Goal: Task Accomplishment & Management: Manage account settings

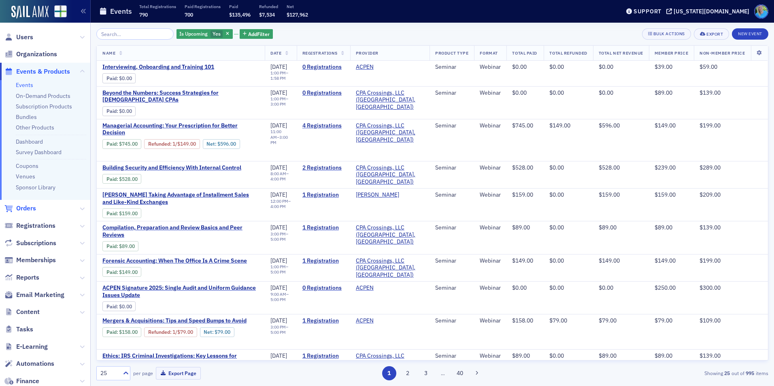
click at [24, 209] on span "Orders" at bounding box center [26, 208] width 20 height 9
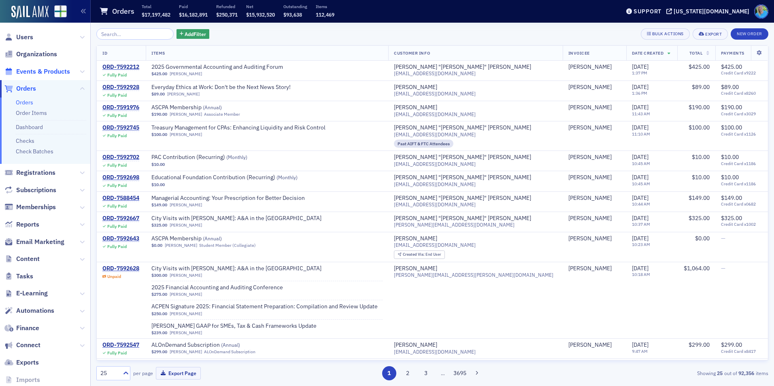
click at [41, 72] on span "Events & Products" at bounding box center [43, 71] width 54 height 9
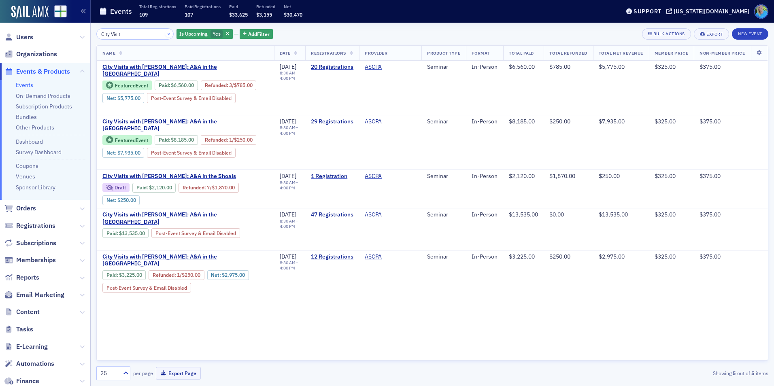
type input "City Visit"
click at [165, 35] on button "×" at bounding box center [168, 33] width 7 height 7
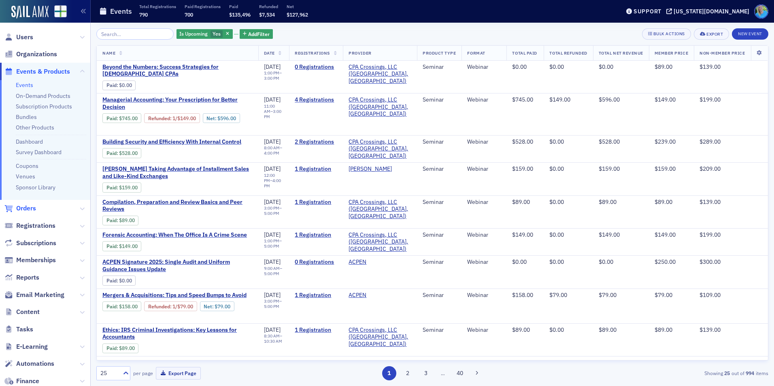
click at [32, 208] on span "Orders" at bounding box center [26, 208] width 20 height 9
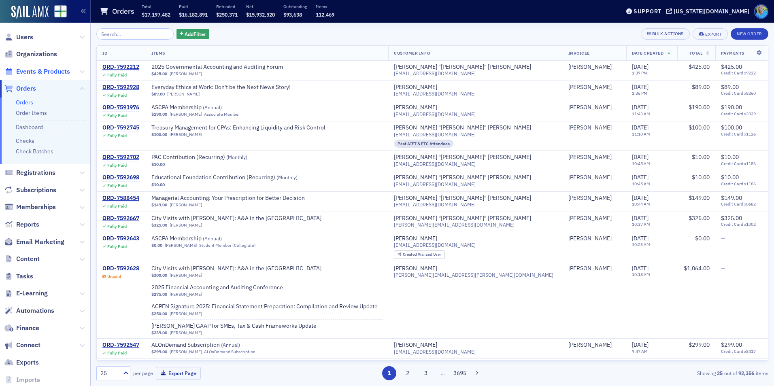
click at [53, 71] on span "Events & Products" at bounding box center [43, 71] width 54 height 9
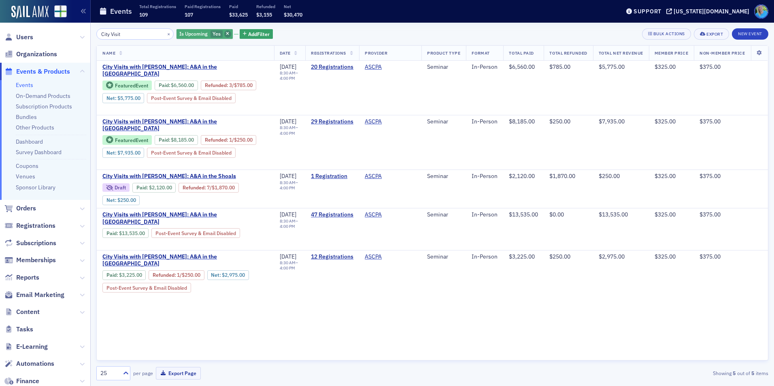
type input "City Visit"
click at [226, 34] on icon "button" at bounding box center [227, 34] width 3 height 4
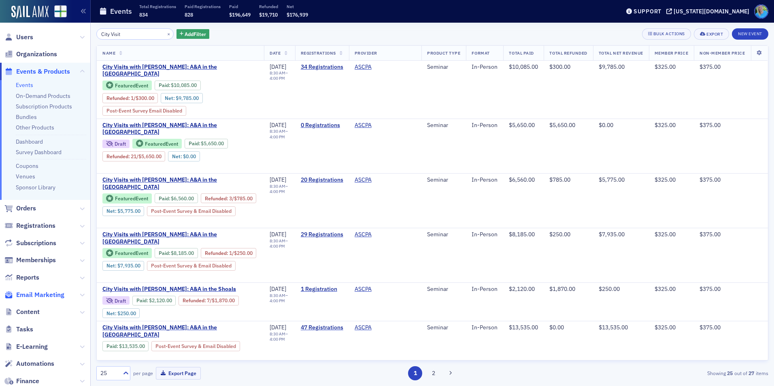
click at [49, 292] on span "Email Marketing" at bounding box center [40, 295] width 48 height 9
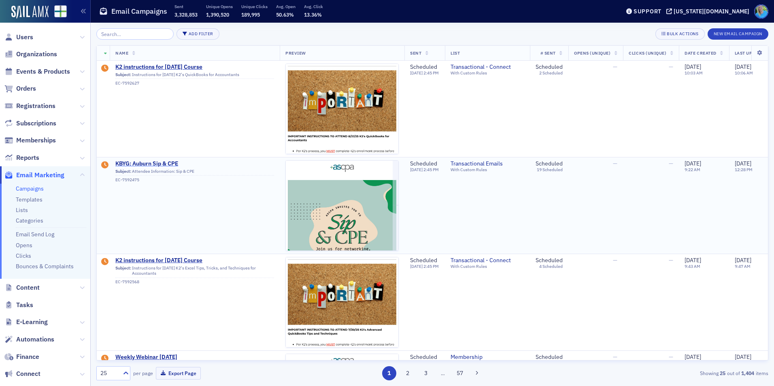
click at [170, 162] on span "KBYG: Auburn Sip & CPE" at bounding box center [194, 163] width 159 height 7
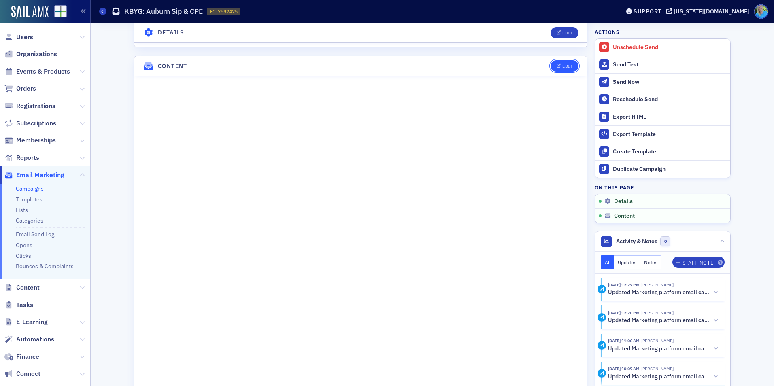
click at [555, 62] on button "Edit" at bounding box center [565, 65] width 28 height 11
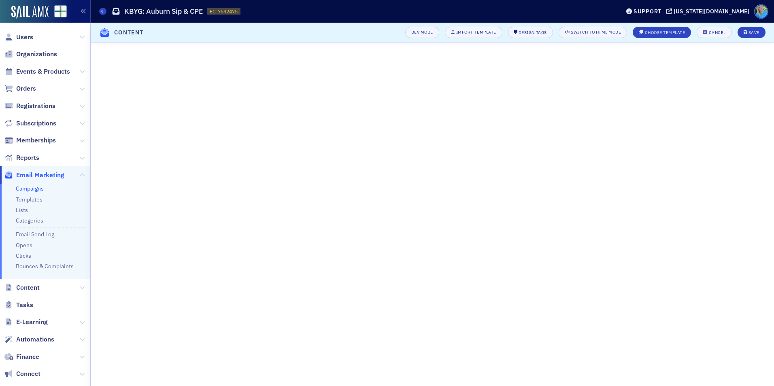
scroll to position [80, 0]
click at [753, 34] on div "Save" at bounding box center [754, 32] width 11 height 4
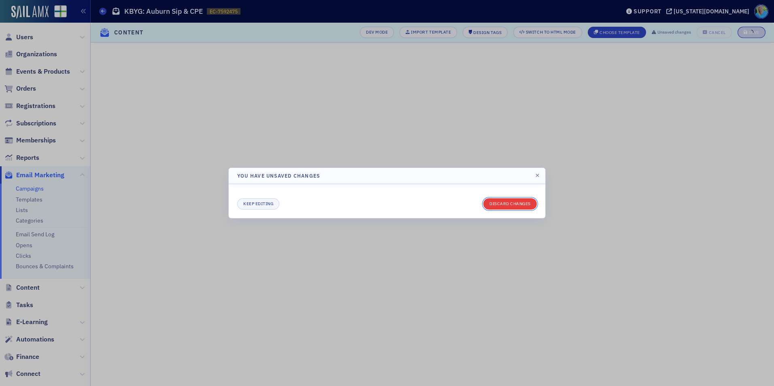
click at [503, 201] on button "Discard changes" at bounding box center [510, 203] width 53 height 11
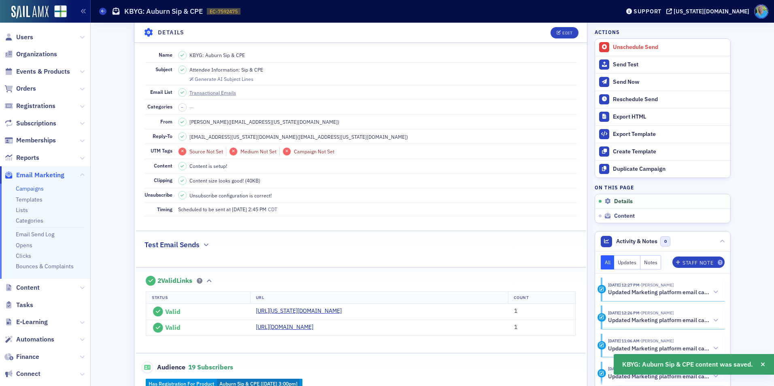
scroll to position [0, 0]
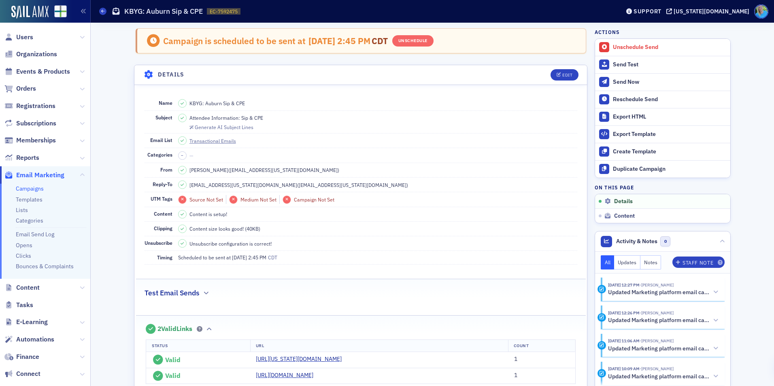
click at [32, 190] on link "Campaigns" at bounding box center [30, 188] width 28 height 7
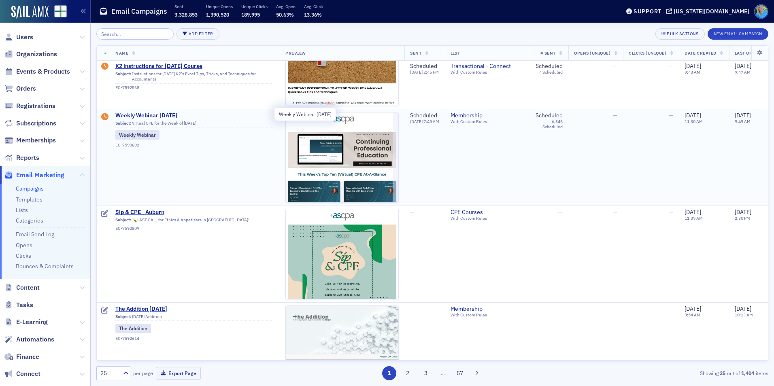
scroll to position [243, 0]
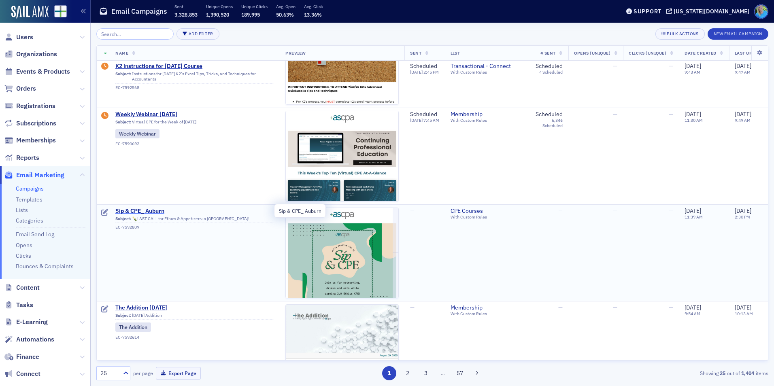
click at [158, 209] on span "Sip & CPE_ Auburn" at bounding box center [194, 211] width 159 height 7
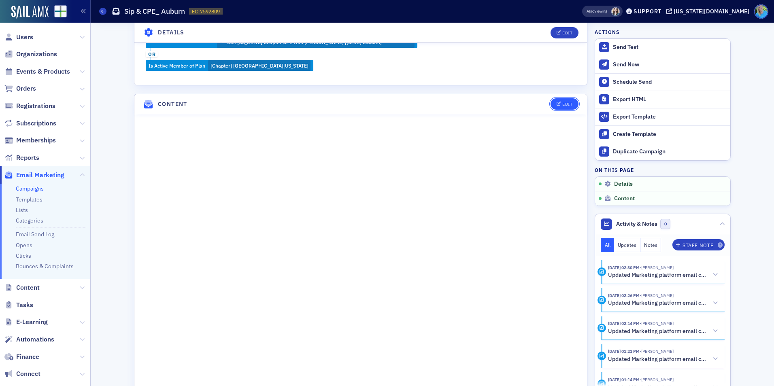
click at [567, 102] on div "Edit" at bounding box center [567, 104] width 10 height 4
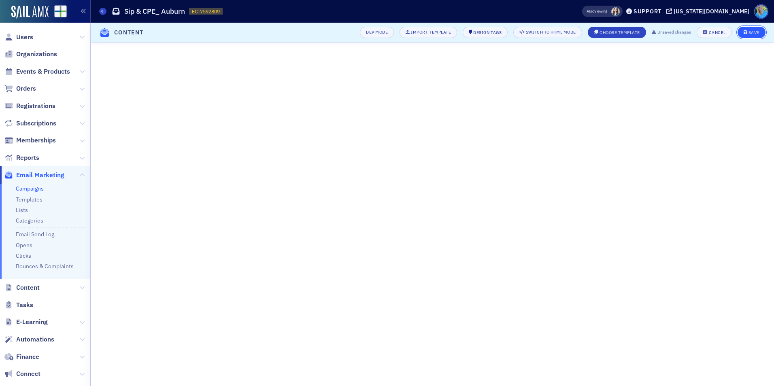
click at [752, 28] on button "Save" at bounding box center [752, 32] width 28 height 11
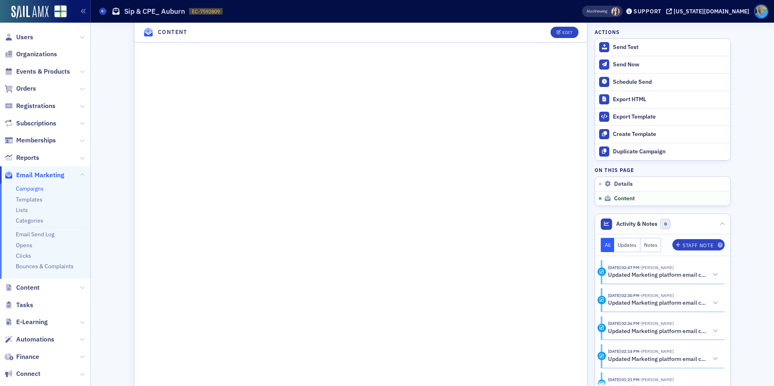
scroll to position [650, 0]
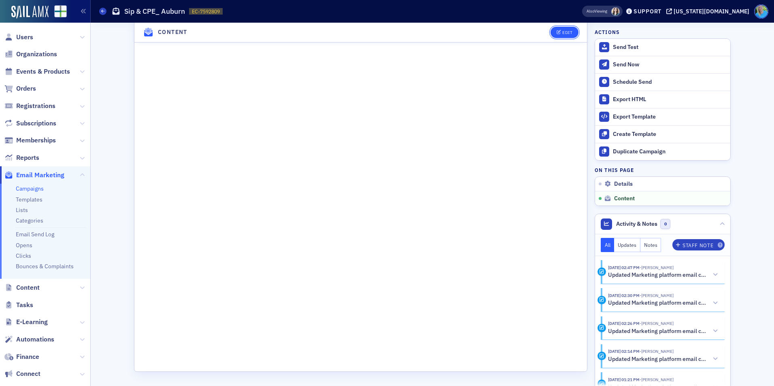
click at [554, 34] on button "Edit" at bounding box center [565, 32] width 28 height 11
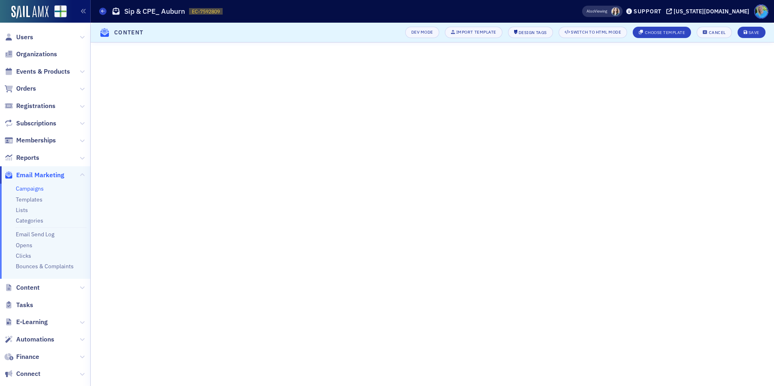
scroll to position [134, 0]
click at [752, 31] on div "Save" at bounding box center [754, 32] width 11 height 4
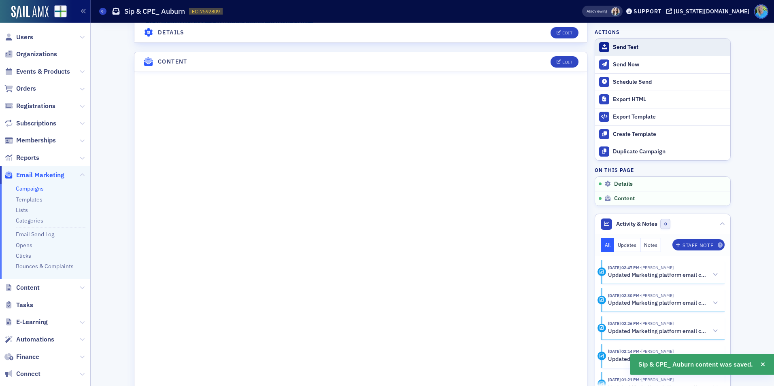
scroll to position [488, 0]
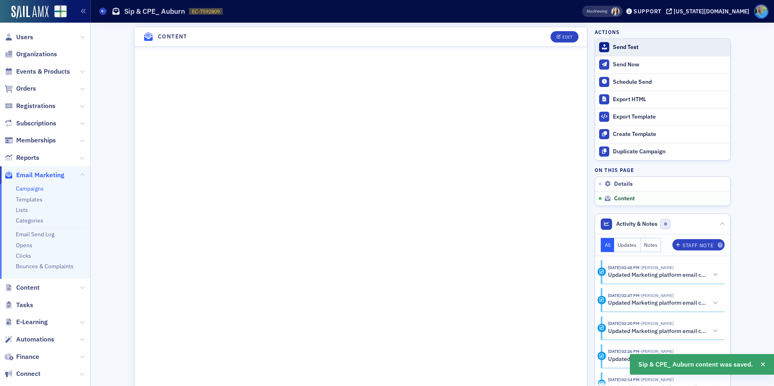
click at [644, 44] on div "Send Test" at bounding box center [669, 47] width 113 height 7
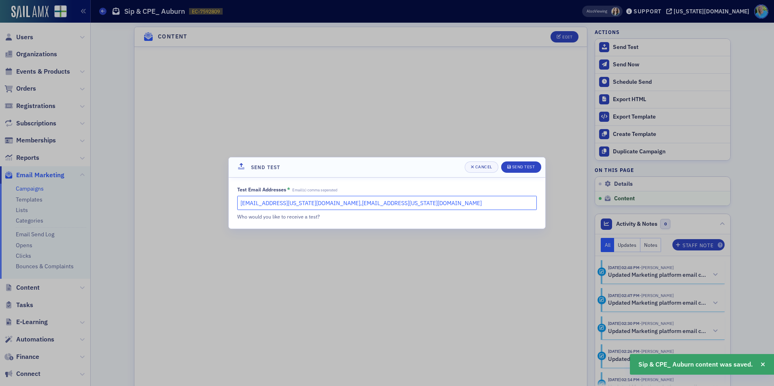
drag, startPoint x: 344, startPoint y: 203, endPoint x: 300, endPoint y: 202, distance: 44.2
click at [303, 202] on input "[EMAIL_ADDRESS][US_STATE][DOMAIN_NAME],[EMAIL_ADDRESS][US_STATE][DOMAIN_NAME]" at bounding box center [387, 203] width 300 height 14
click at [296, 202] on input "[EMAIL_ADDRESS][US_STATE][DOMAIN_NAME],[EMAIL_ADDRESS][US_STATE][DOMAIN_NAME]" at bounding box center [387, 203] width 300 height 14
drag, startPoint x: 294, startPoint y: 205, endPoint x: 360, endPoint y: 200, distance: 65.4
click at [360, 200] on input "[EMAIL_ADDRESS][US_STATE][DOMAIN_NAME],[EMAIL_ADDRESS][US_STATE][DOMAIN_NAME]" at bounding box center [387, 203] width 300 height 14
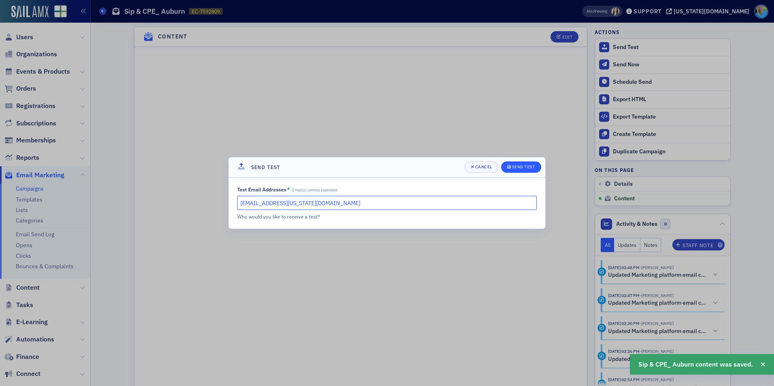
type input "[EMAIL_ADDRESS][US_STATE][DOMAIN_NAME]"
click at [513, 165] on div "Send Test" at bounding box center [523, 167] width 23 height 4
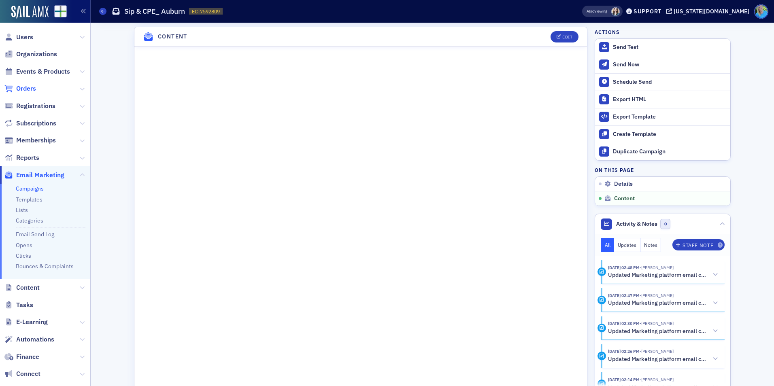
click at [29, 87] on span "Orders" at bounding box center [26, 88] width 20 height 9
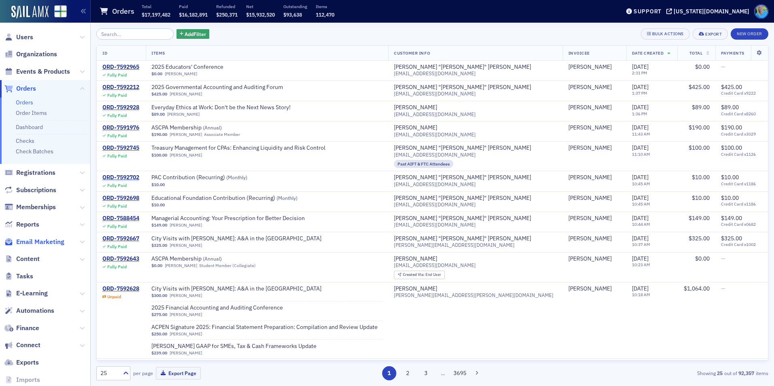
click at [31, 241] on span "Email Marketing" at bounding box center [40, 242] width 48 height 9
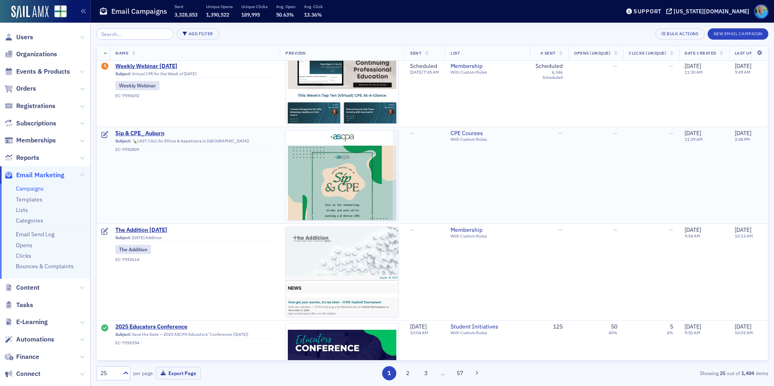
scroll to position [324, 0]
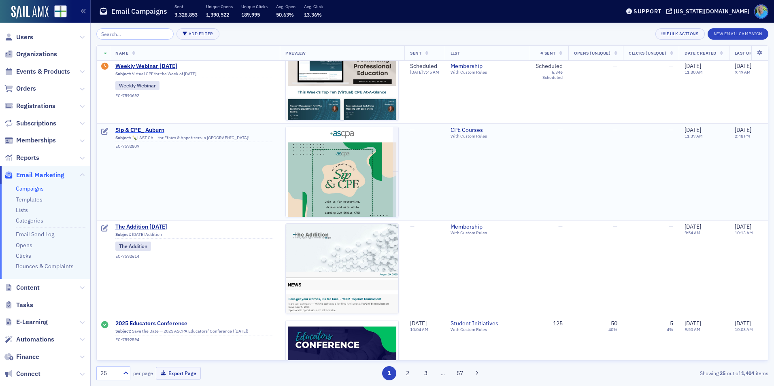
click at [145, 127] on span "Sip & CPE_ Auburn" at bounding box center [194, 130] width 159 height 7
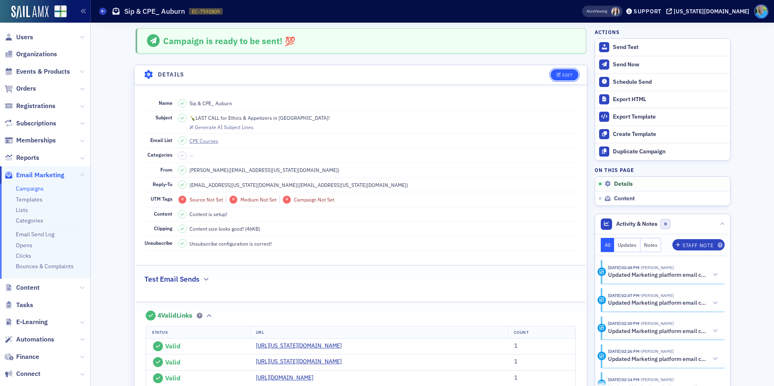
click at [565, 76] on div "Edit" at bounding box center [567, 75] width 10 height 4
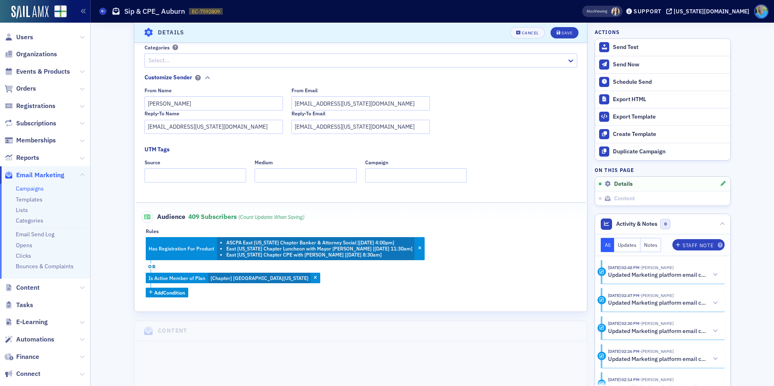
scroll to position [160, 0]
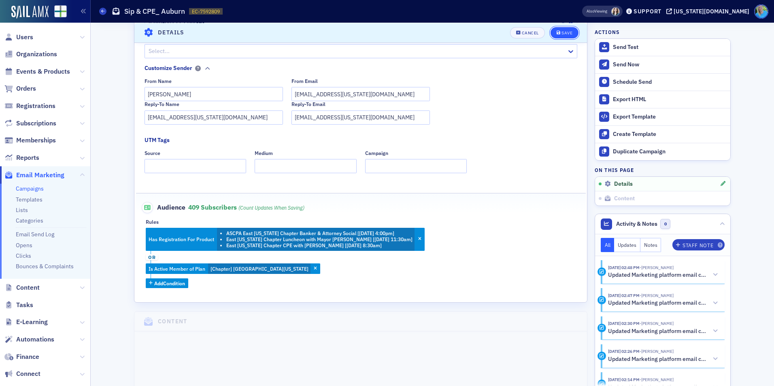
click at [563, 31] on div "Save" at bounding box center [567, 32] width 11 height 4
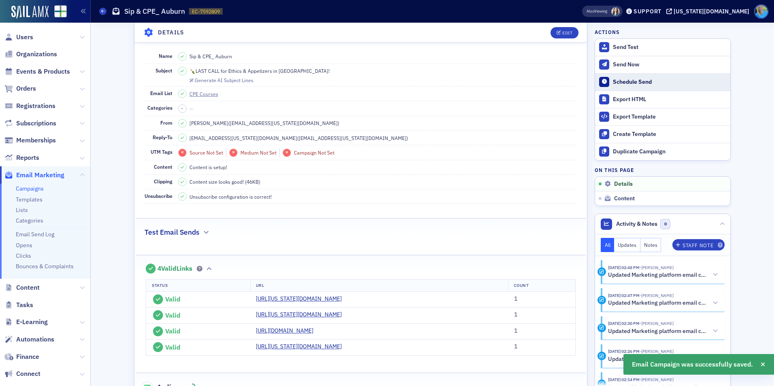
scroll to position [38, 0]
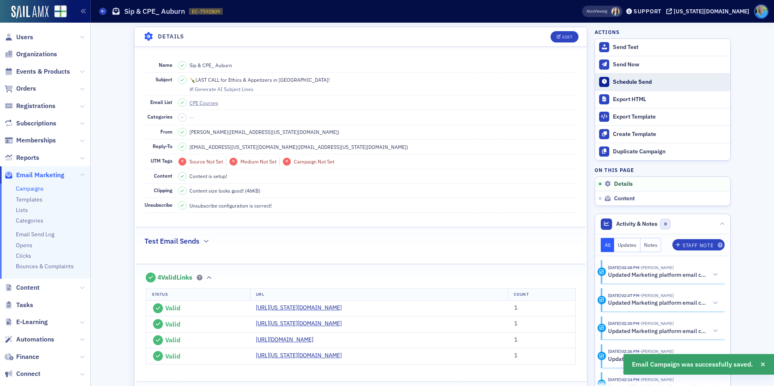
click at [633, 80] on div "Schedule Send" at bounding box center [669, 82] width 113 height 7
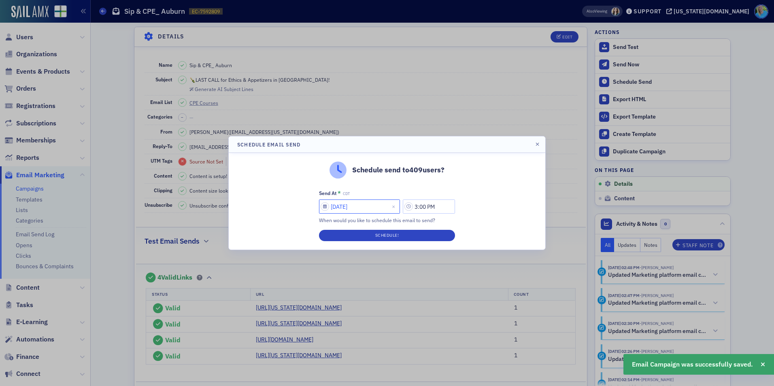
select select "7"
select select "2025"
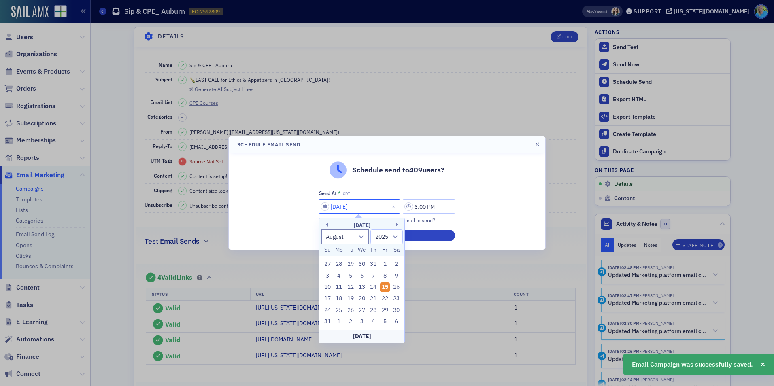
click at [383, 206] on input "[DATE]" at bounding box center [359, 207] width 81 height 14
click at [340, 298] on div "18" at bounding box center [339, 299] width 10 height 10
type input "[DATE]"
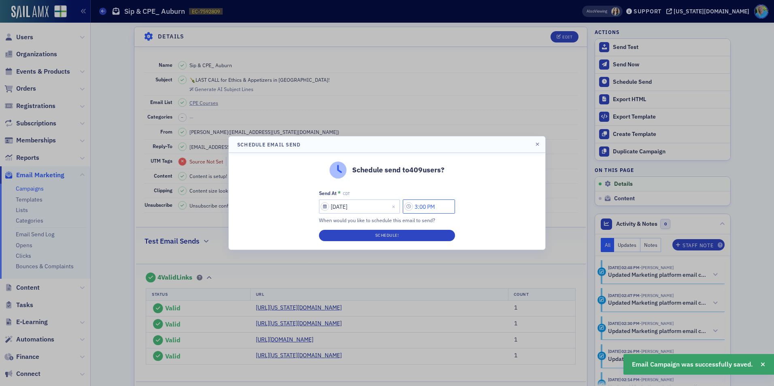
click at [418, 207] on input "3:00 PM" at bounding box center [429, 207] width 52 height 14
click at [330, 209] on icon at bounding box center [331, 207] width 8 height 8
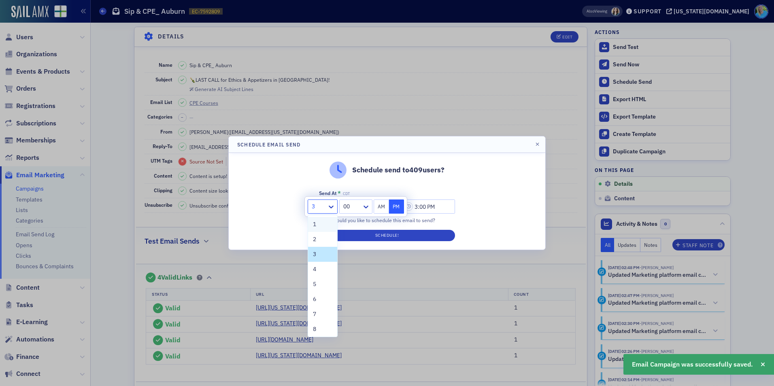
click at [318, 230] on div "1" at bounding box center [322, 224] width 29 height 15
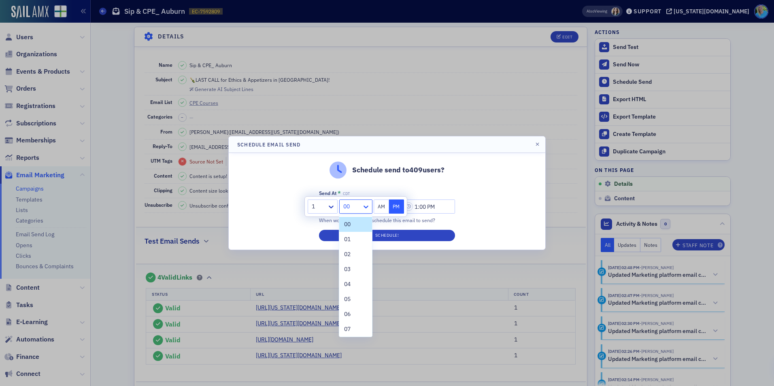
click at [368, 206] on icon at bounding box center [366, 207] width 5 height 3
click at [352, 253] on div "45" at bounding box center [355, 251] width 23 height 9
type input "1:45 PM"
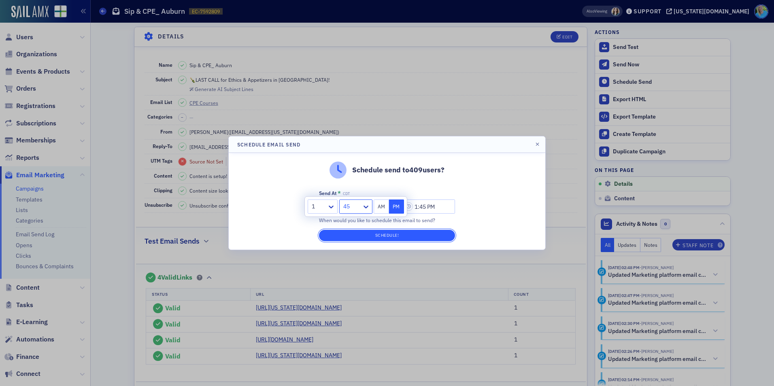
click at [372, 237] on button "Schedule!" at bounding box center [387, 235] width 136 height 11
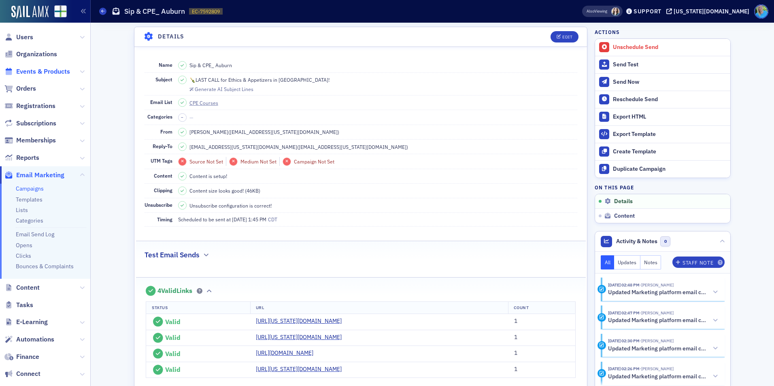
click at [50, 74] on span "Events & Products" at bounding box center [43, 71] width 54 height 9
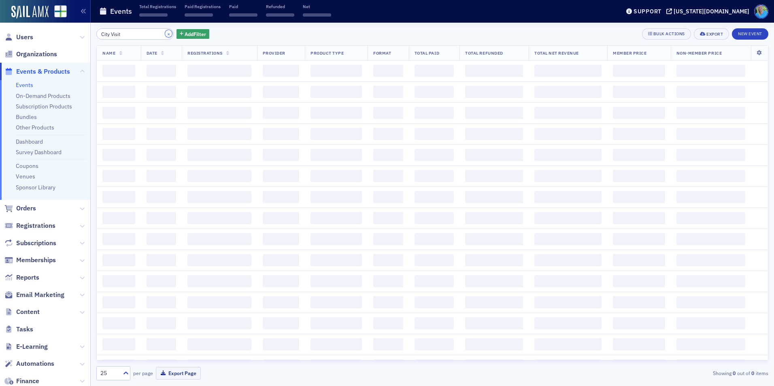
click at [165, 32] on button "×" at bounding box center [168, 33] width 7 height 7
drag, startPoint x: 158, startPoint y: 32, endPoint x: 46, endPoint y: 42, distance: 112.2
click at [157, 32] on input "search" at bounding box center [134, 33] width 77 height 11
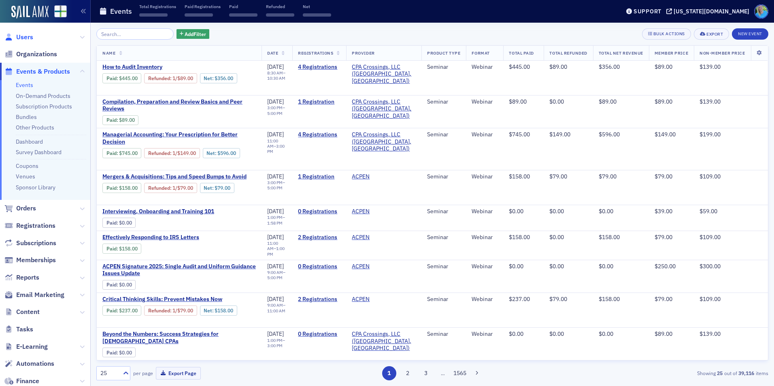
click at [27, 39] on span "Users" at bounding box center [24, 37] width 17 height 9
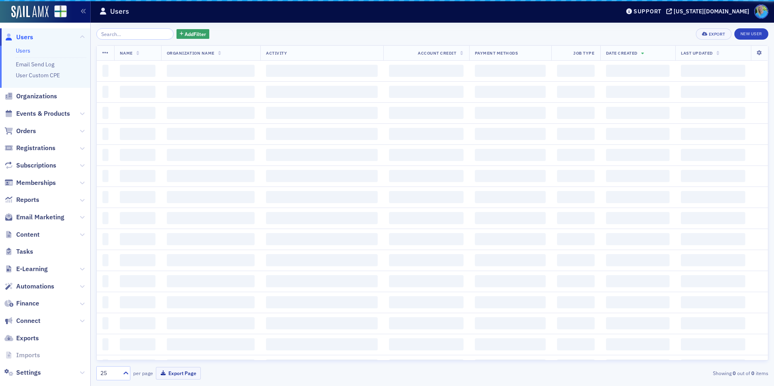
click at [108, 35] on input "search" at bounding box center [134, 33] width 77 height 11
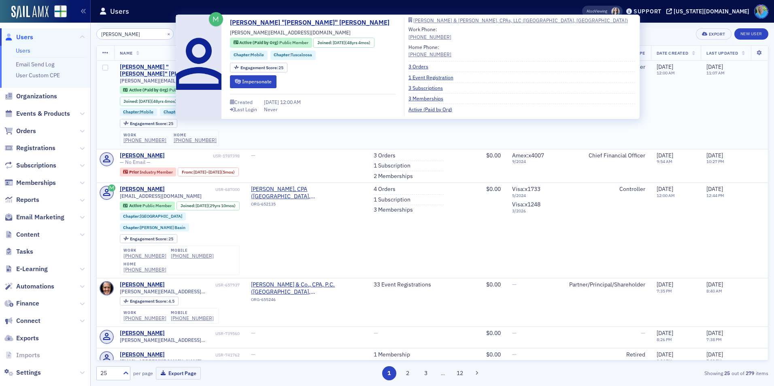
type input "[PERSON_NAME]"
click at [159, 69] on div "[PERSON_NAME] "[PERSON_NAME]" [PERSON_NAME]" at bounding box center [167, 71] width 94 height 14
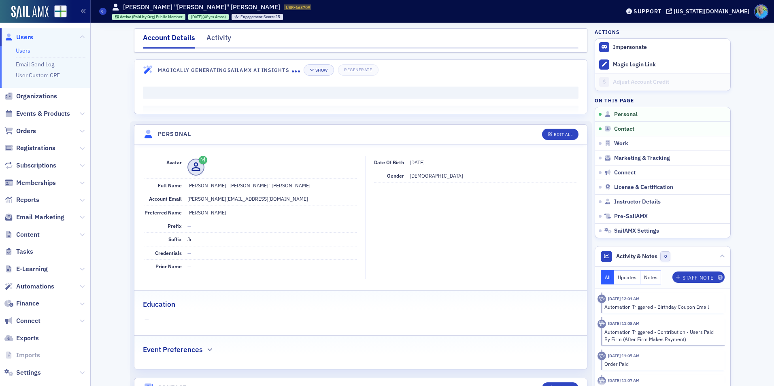
click at [226, 32] on div "Account Details Activity" at bounding box center [361, 40] width 454 height 24
click at [226, 34] on div "Activity" at bounding box center [219, 39] width 25 height 15
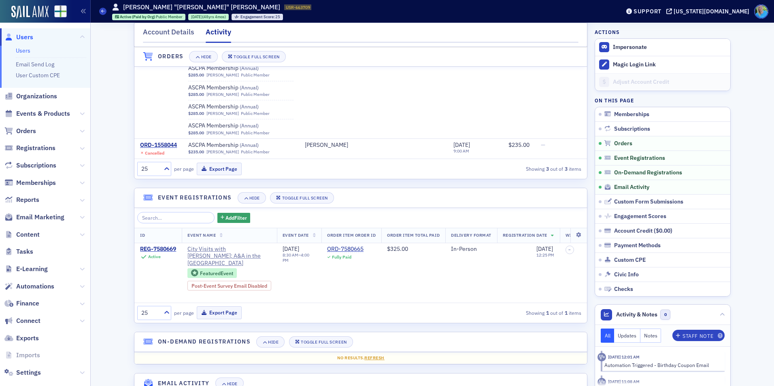
scroll to position [607, 0]
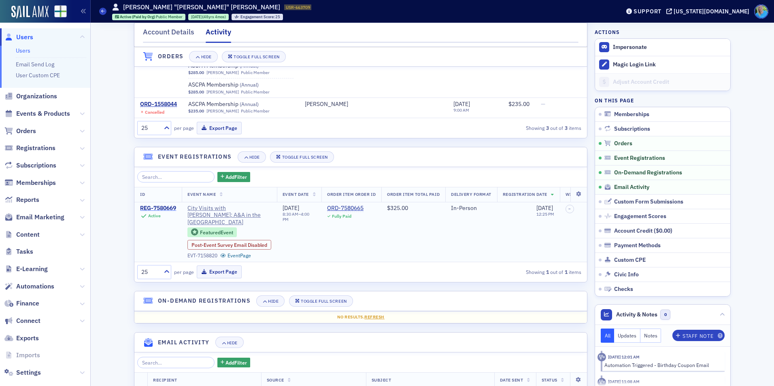
click at [156, 205] on div "REG-7580669" at bounding box center [158, 208] width 36 height 7
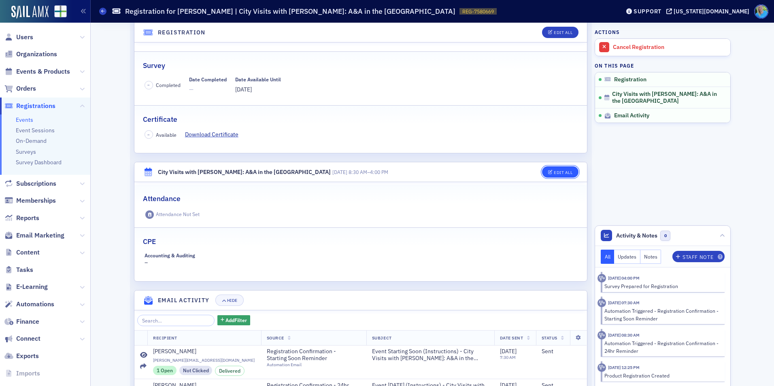
click at [548, 171] on icon "button" at bounding box center [550, 172] width 5 height 4
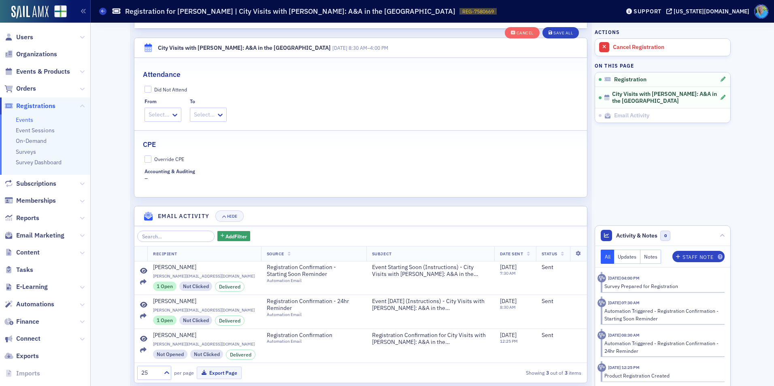
scroll to position [280, 0]
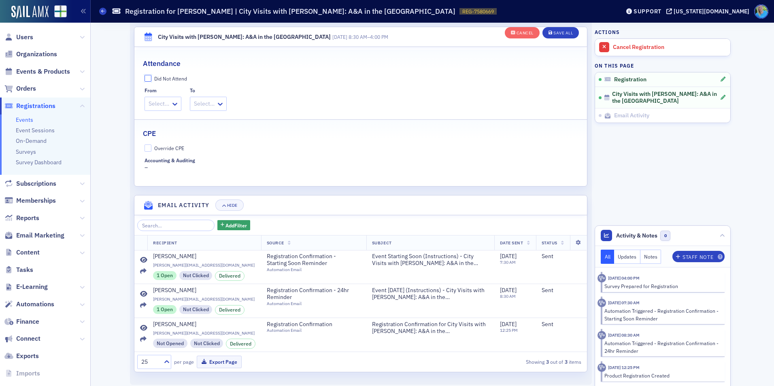
click at [145, 81] on input "Did Not Attend" at bounding box center [148, 78] width 7 height 7
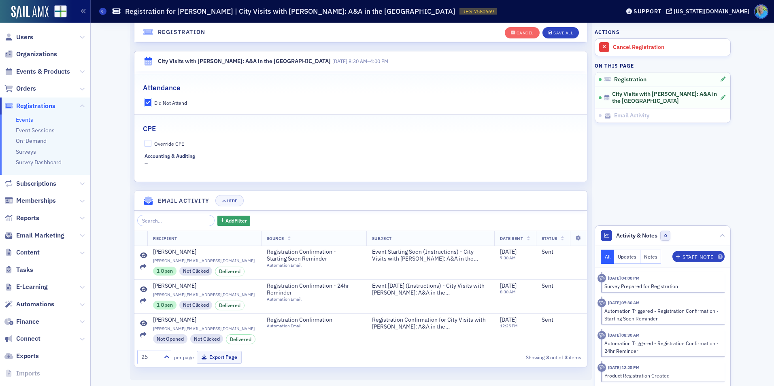
click at [145, 102] on input "Did Not Attend" at bounding box center [148, 102] width 7 height 7
checkbox input "false"
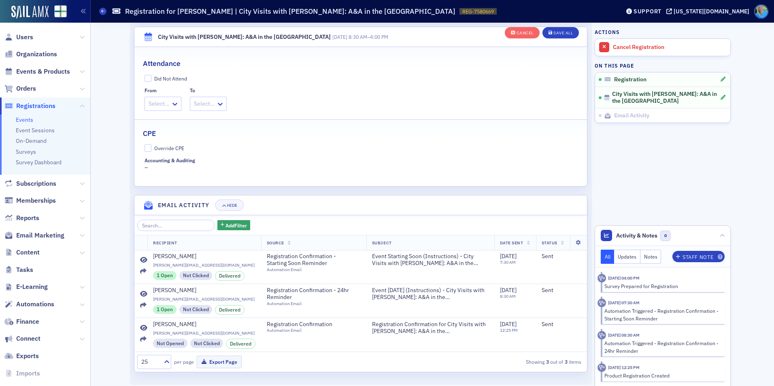
click at [174, 108] on div at bounding box center [176, 103] width 10 height 13
click at [166, 118] on span "8:30 AM" at bounding box center [157, 121] width 21 height 9
click at [224, 102] on icon at bounding box center [228, 104] width 8 height 8
click at [213, 228] on span "4:00 PM" at bounding box center [210, 225] width 20 height 9
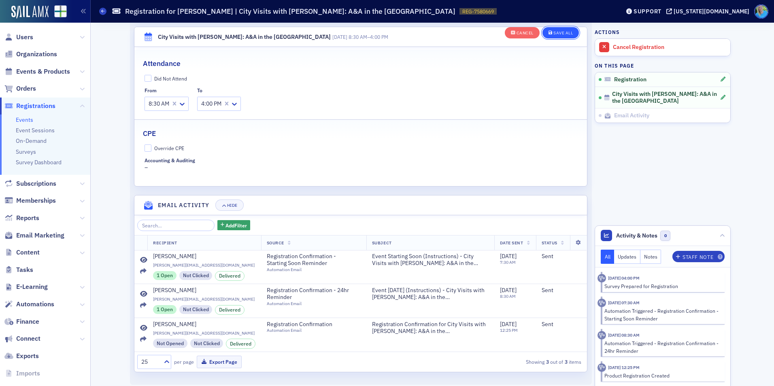
click at [560, 32] on div "Save All" at bounding box center [563, 33] width 19 height 4
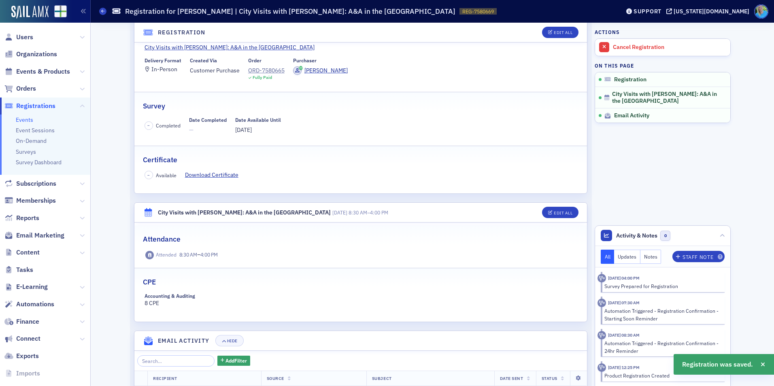
scroll to position [0, 0]
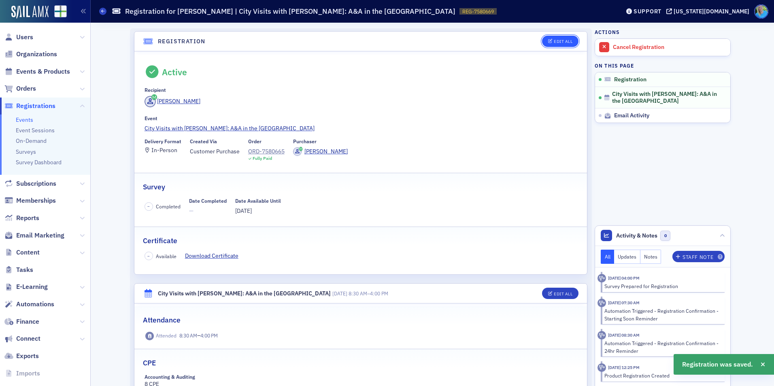
click at [569, 38] on button "Edit All" at bounding box center [560, 41] width 36 height 11
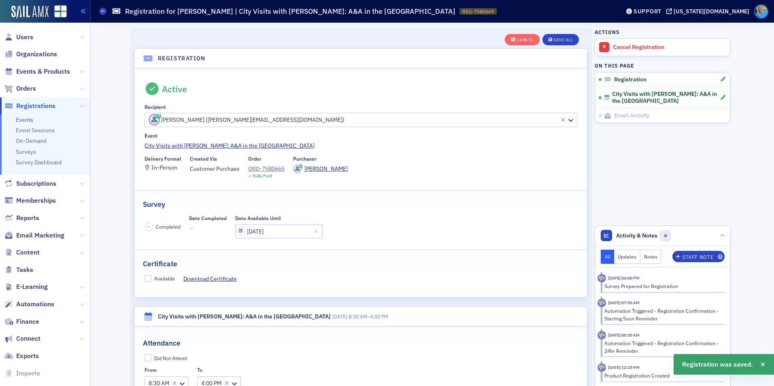
scroll to position [21, 0]
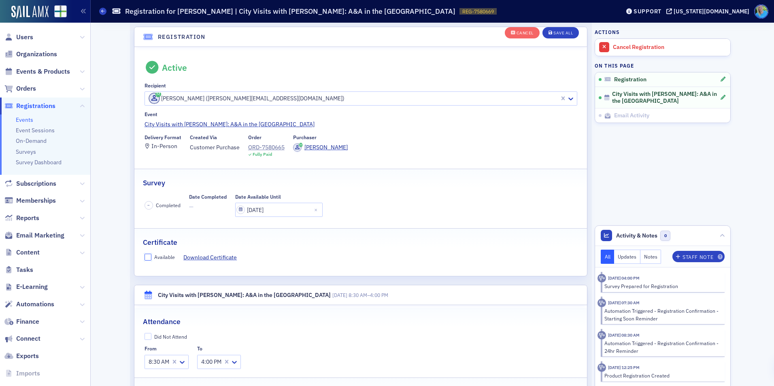
click at [146, 254] on input "Available" at bounding box center [148, 257] width 7 height 7
checkbox input "true"
click at [560, 33] on div "Save All" at bounding box center [563, 33] width 19 height 4
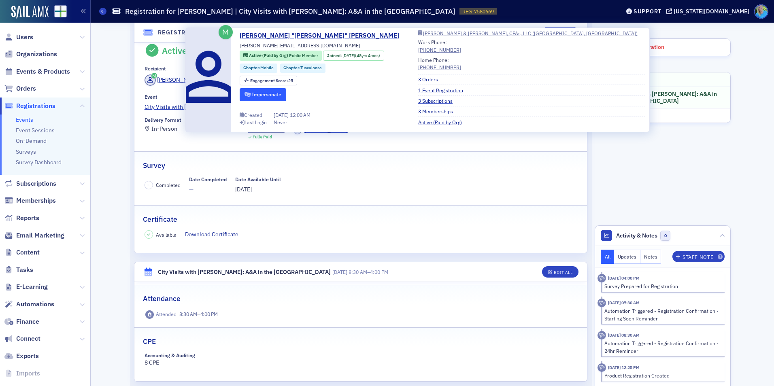
click at [268, 94] on button "Impersonate" at bounding box center [263, 94] width 47 height 13
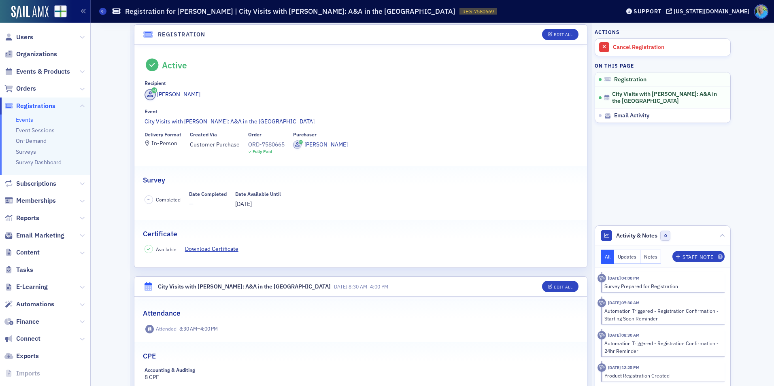
scroll to position [0, 0]
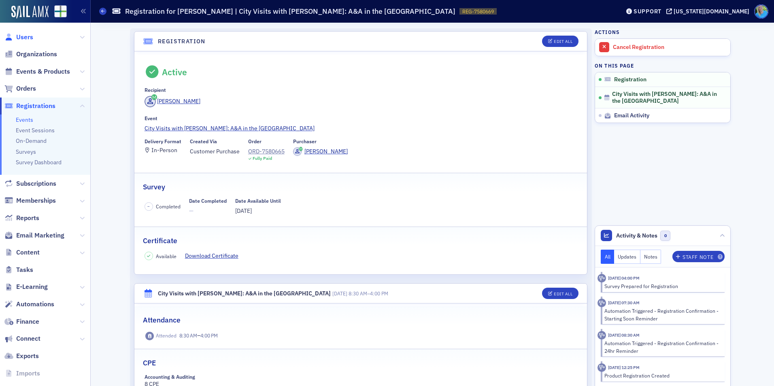
click at [29, 38] on span "Users" at bounding box center [24, 37] width 17 height 9
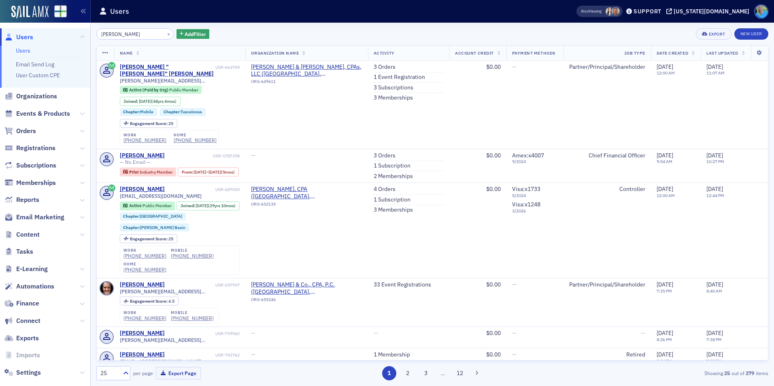
click at [148, 34] on input "[PERSON_NAME]" at bounding box center [134, 33] width 77 height 11
click at [165, 34] on button "×" at bounding box center [168, 33] width 7 height 7
click at [160, 34] on input "[PERSON_NAME]" at bounding box center [134, 33] width 77 height 11
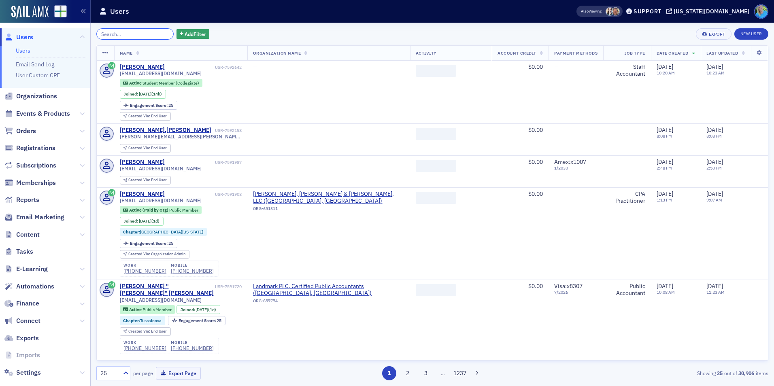
click at [154, 34] on input "search" at bounding box center [134, 33] width 77 height 11
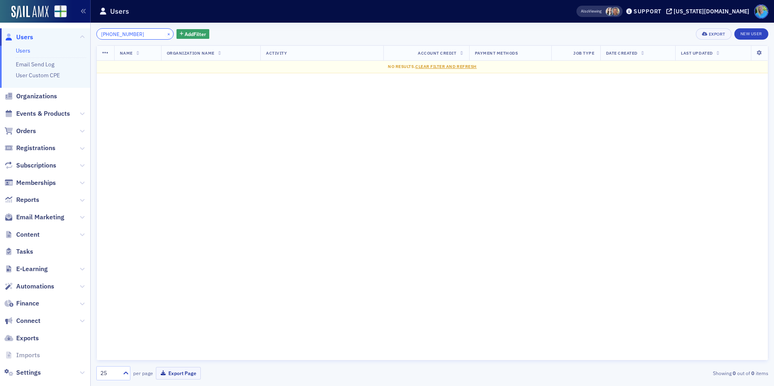
type input "[PHONE_NUMBER]"
click at [165, 35] on button "×" at bounding box center [168, 33] width 7 height 7
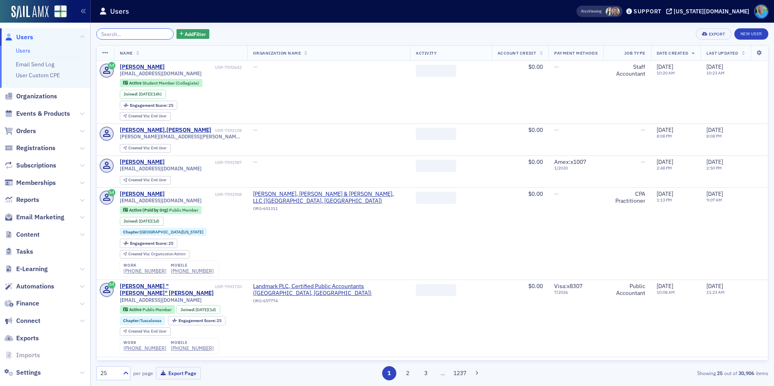
click at [151, 35] on input "search" at bounding box center [134, 33] width 77 height 11
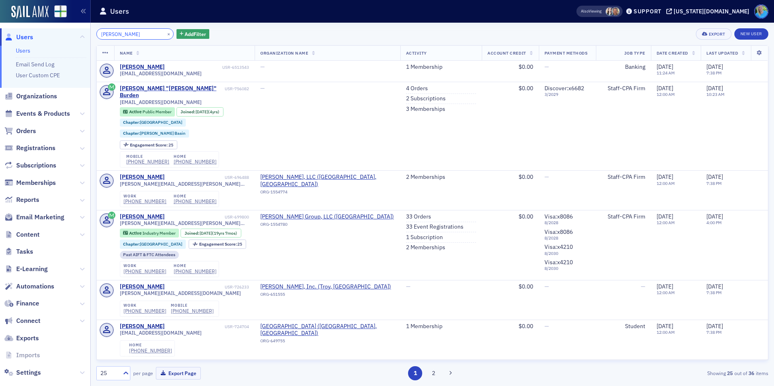
type input "[PERSON_NAME]"
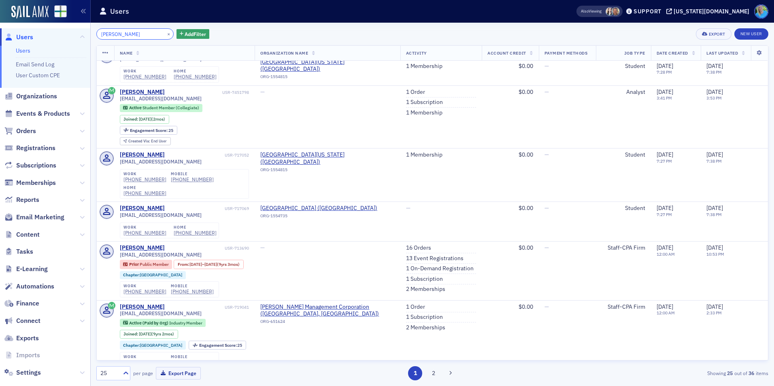
scroll to position [324, 0]
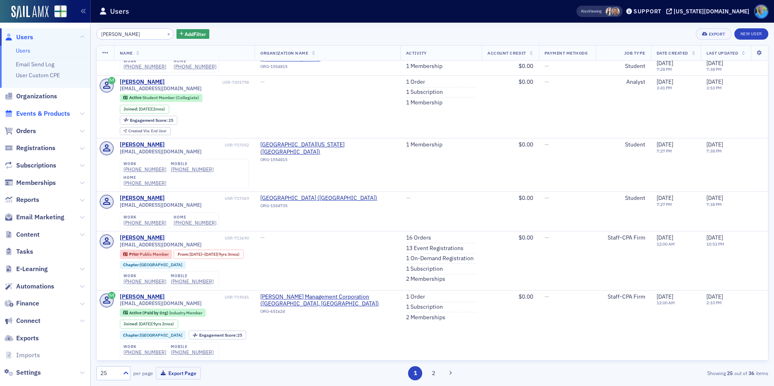
click at [43, 114] on span "Events & Products" at bounding box center [43, 113] width 54 height 9
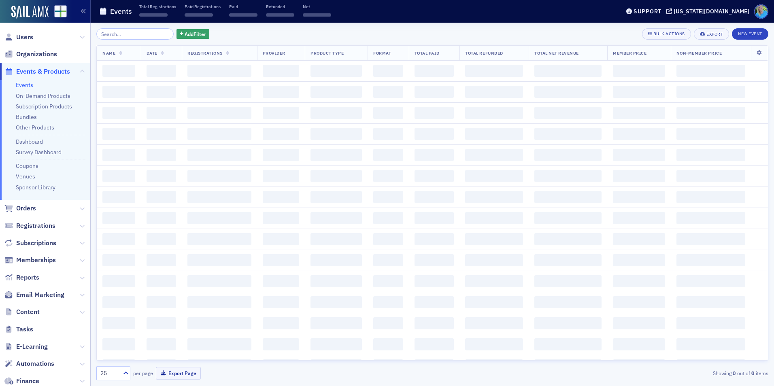
click at [136, 35] on input "search" at bounding box center [134, 33] width 77 height 11
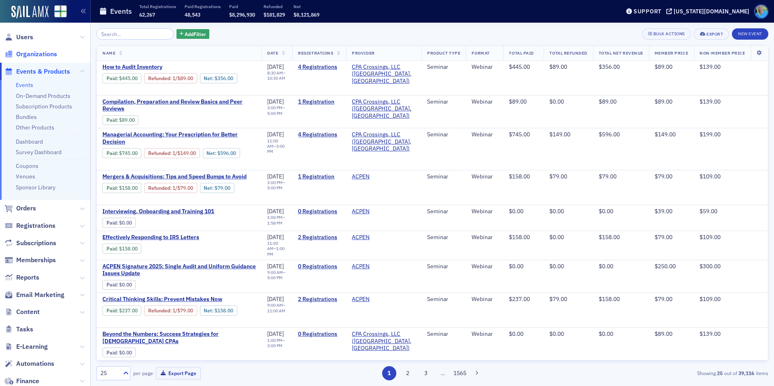
click at [34, 54] on span "Organizations" at bounding box center [36, 54] width 41 height 9
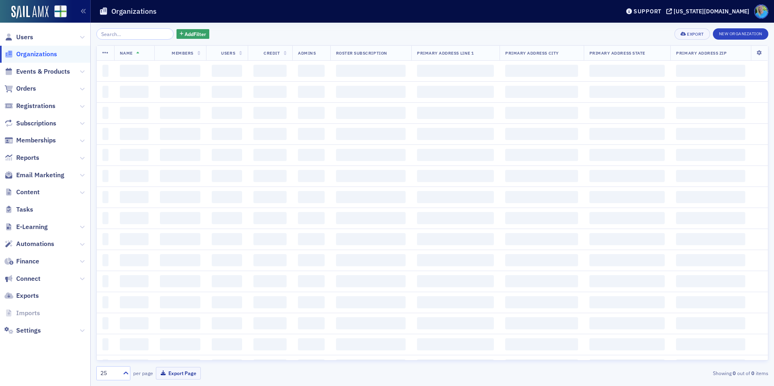
click at [128, 37] on input "search" at bounding box center [134, 33] width 77 height 11
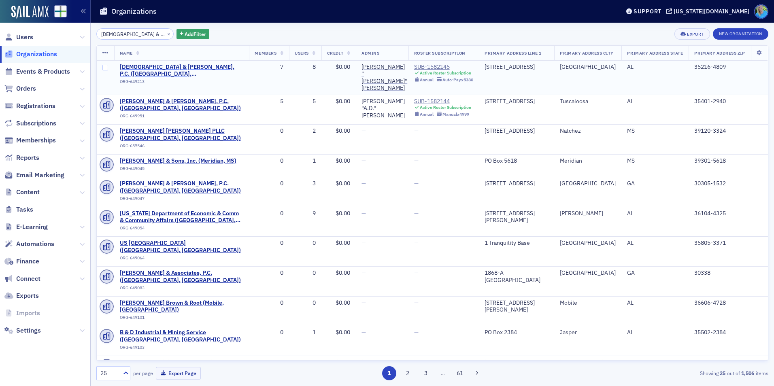
type input "[DEMOGRAPHIC_DATA] & Denonberg"
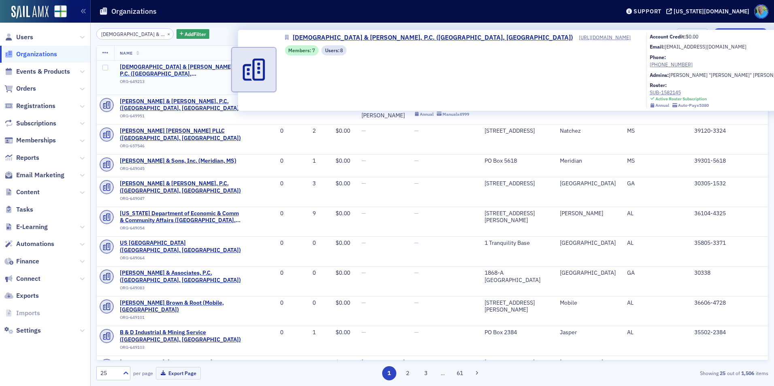
click at [205, 68] on span "[DEMOGRAPHIC_DATA] & [PERSON_NAME], P.C. ([GEOGRAPHIC_DATA], [GEOGRAPHIC_DATA])" at bounding box center [182, 71] width 124 height 14
select select "US"
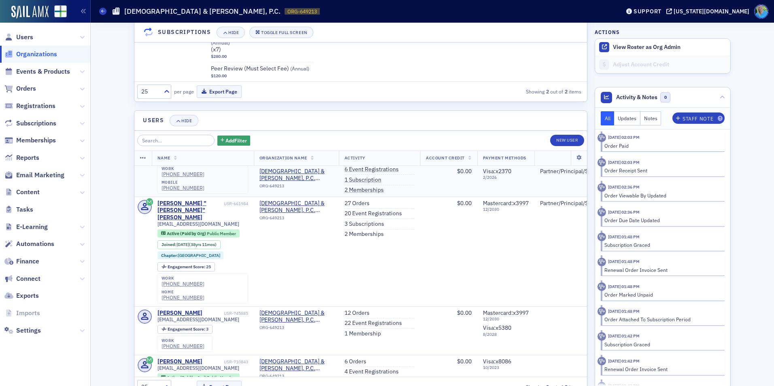
scroll to position [405, 0]
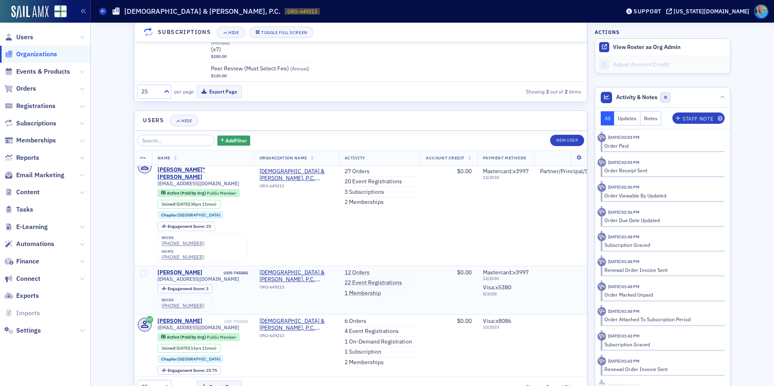
click at [176, 269] on div "[PERSON_NAME]" at bounding box center [180, 272] width 45 height 7
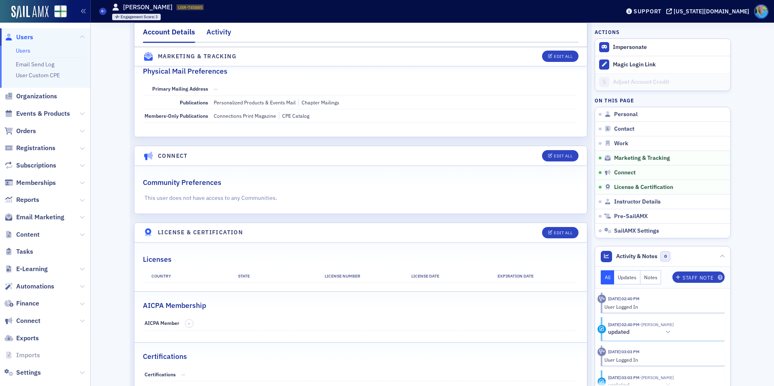
click at [224, 28] on div "Activity" at bounding box center [219, 34] width 25 height 15
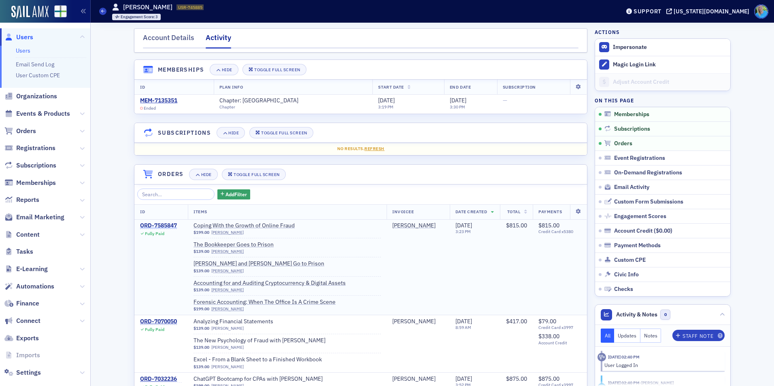
click at [163, 224] on div "ORD-7585847" at bounding box center [158, 225] width 37 height 7
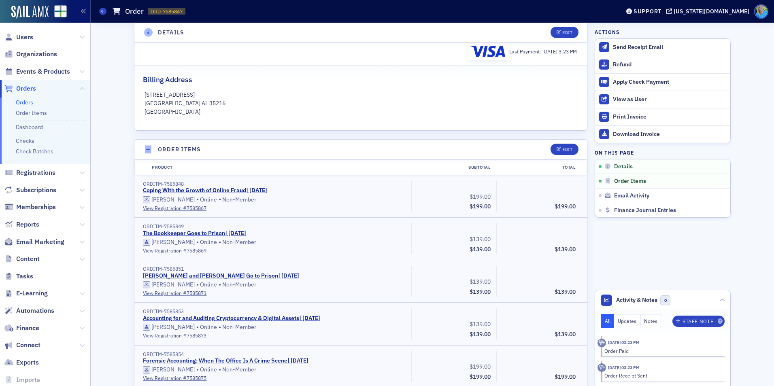
scroll to position [202, 0]
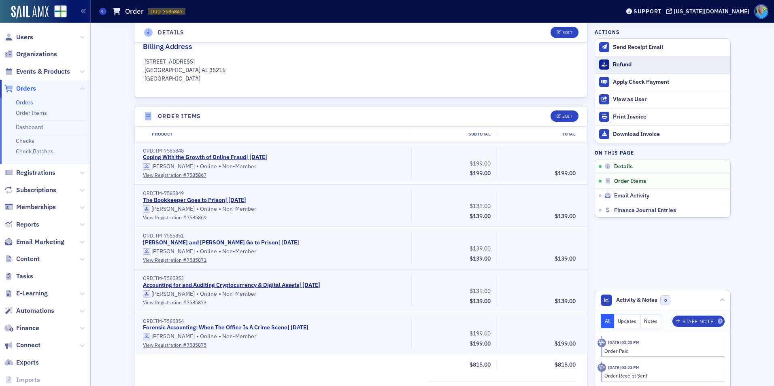
click at [618, 68] on button "Refund" at bounding box center [662, 64] width 135 height 17
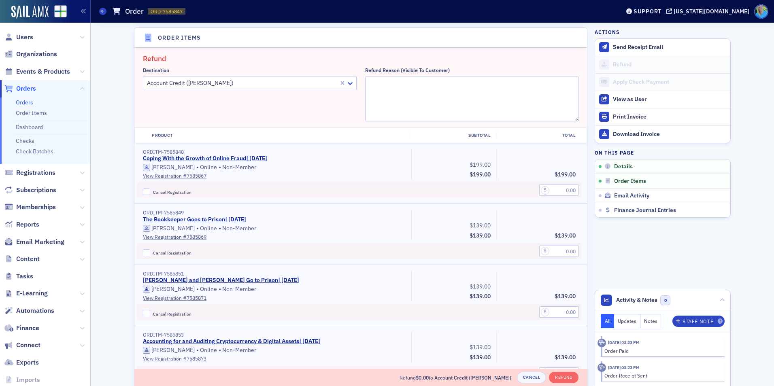
scroll to position [282, 0]
click at [145, 313] on input "Cancel Registration" at bounding box center [146, 312] width 7 height 7
checkbox input "true"
click at [541, 312] on input "text" at bounding box center [559, 311] width 40 height 11
type input "139.00"
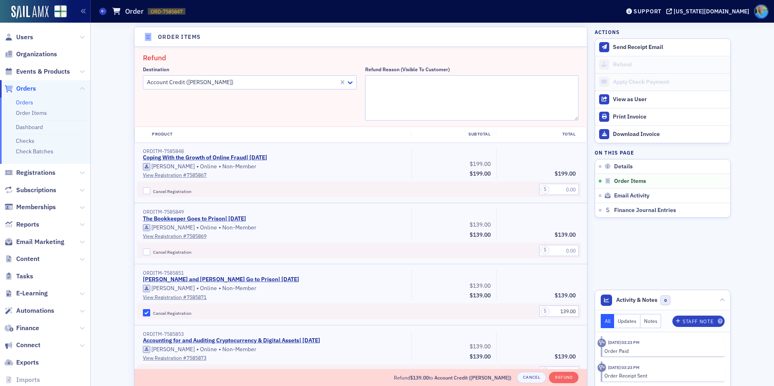
click at [290, 84] on div at bounding box center [242, 82] width 192 height 10
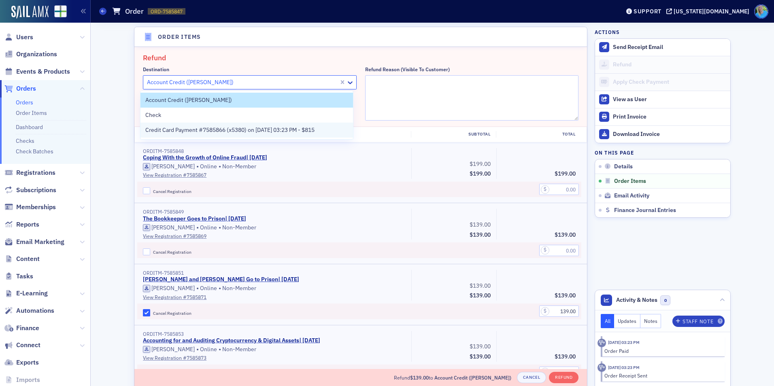
click at [297, 135] on div "Credit Card Payment #7585866 (x5380) on [DATE] 03:23 PM - $815" at bounding box center [247, 130] width 213 height 15
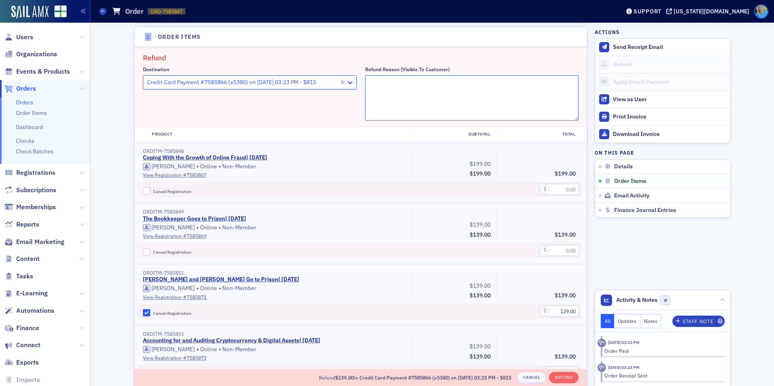
click at [393, 91] on textarea "Refund Reason (Visible to Customer)" at bounding box center [472, 97] width 214 height 45
type textarea "Can no longer attend"
click at [565, 376] on button "Refund" at bounding box center [564, 377] width 30 height 11
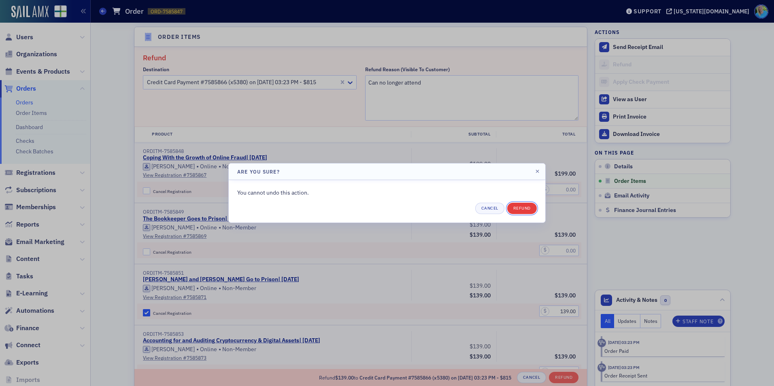
click at [528, 213] on button "Refund" at bounding box center [522, 208] width 30 height 11
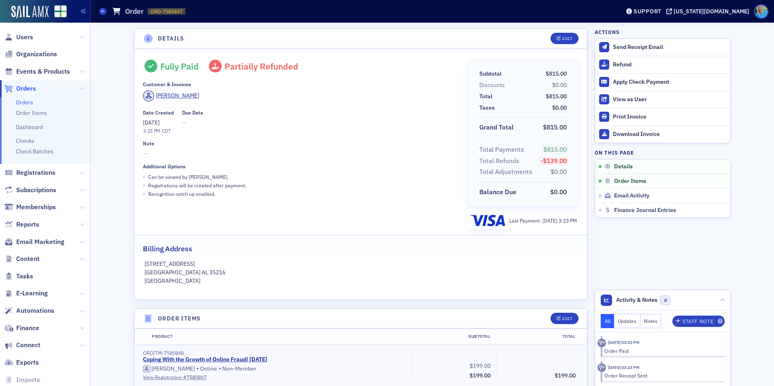
click at [630, 137] on div "Download Invoice" at bounding box center [669, 134] width 113 height 7
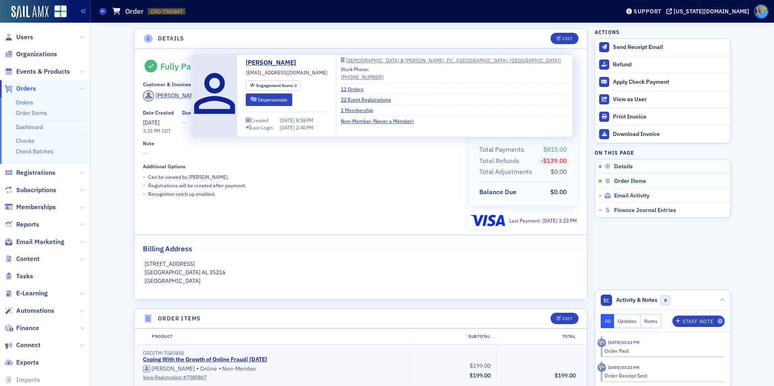
click at [179, 94] on div "[PERSON_NAME]" at bounding box center [177, 96] width 43 height 9
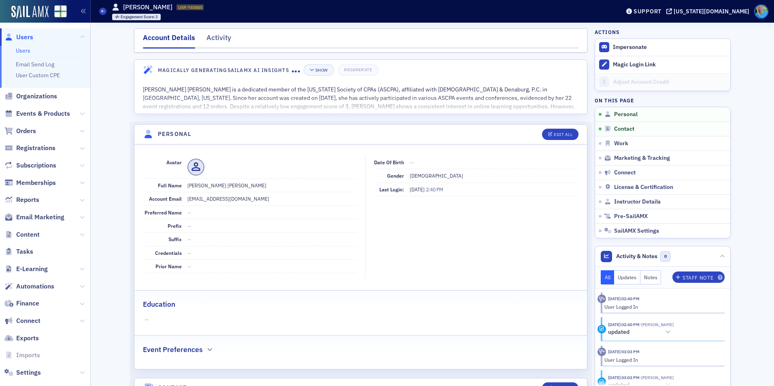
drag, startPoint x: 251, startPoint y: 201, endPoint x: 228, endPoint y: 196, distance: 23.3
click at [251, 201] on dd "[EMAIL_ADDRESS][DOMAIN_NAME]" at bounding box center [271, 198] width 169 height 13
drag, startPoint x: 228, startPoint y: 196, endPoint x: 184, endPoint y: 198, distance: 44.2
click at [187, 198] on dd "[EMAIL_ADDRESS][DOMAIN_NAME]" at bounding box center [271, 198] width 169 height 13
copy dd "[EMAIL_ADDRESS][DOMAIN_NAME]"
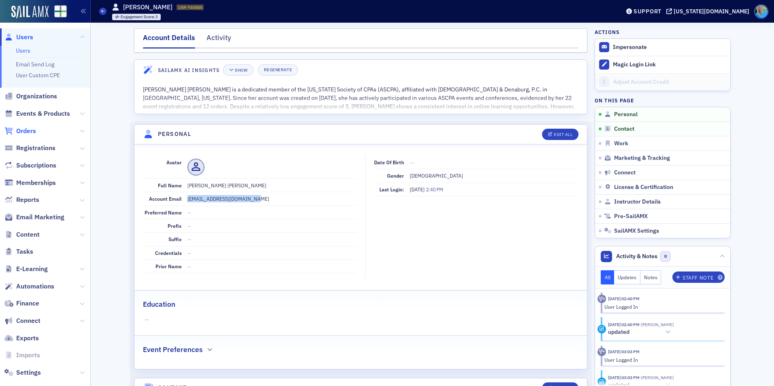
click at [24, 130] on span "Orders" at bounding box center [26, 131] width 20 height 9
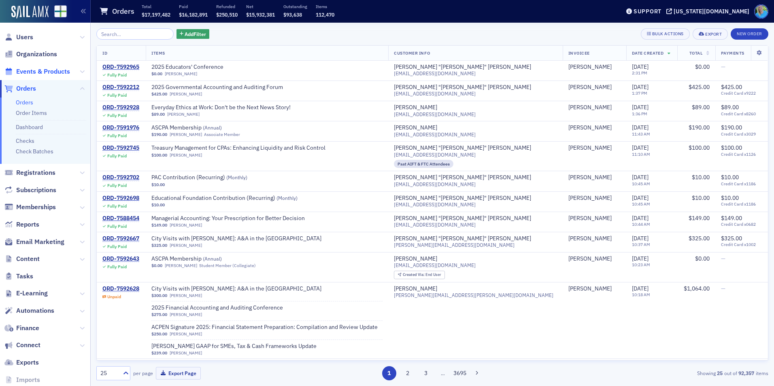
click at [44, 67] on span "Events & Products" at bounding box center [43, 71] width 54 height 9
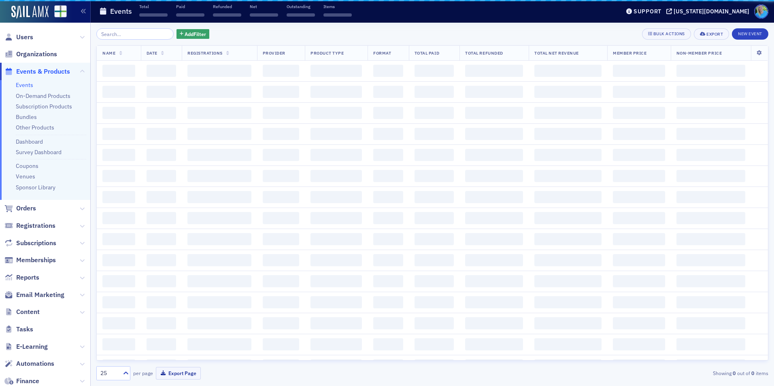
click at [130, 36] on input "search" at bounding box center [134, 33] width 77 height 11
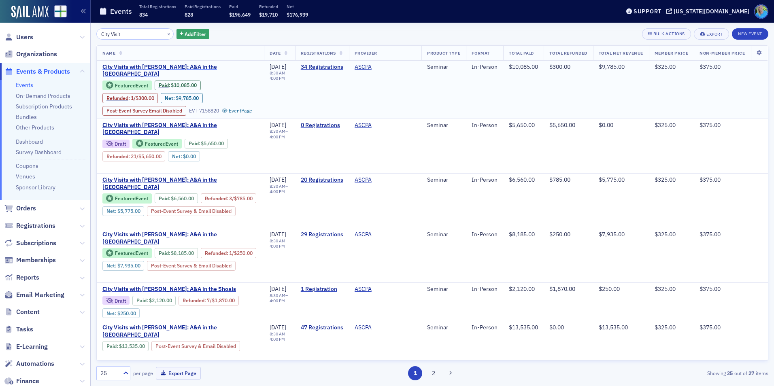
type input "City Visit"
click at [234, 65] on span "City Visits with [PERSON_NAME]: A&A in the [GEOGRAPHIC_DATA]" at bounding box center [180, 71] width 156 height 14
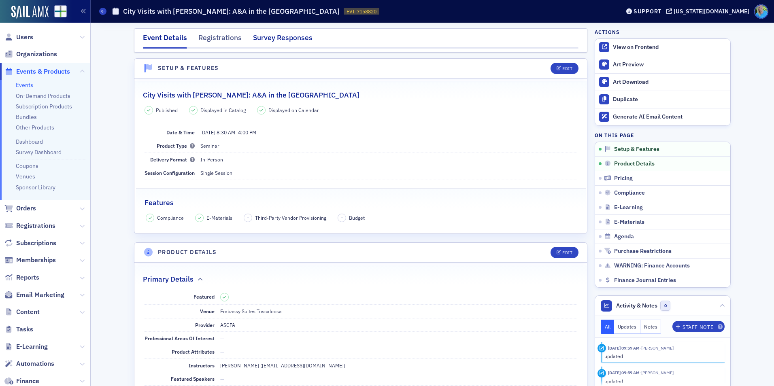
click at [275, 35] on div "Survey Responses" at bounding box center [283, 39] width 60 height 15
